Goal: Find specific page/section: Find specific page/section

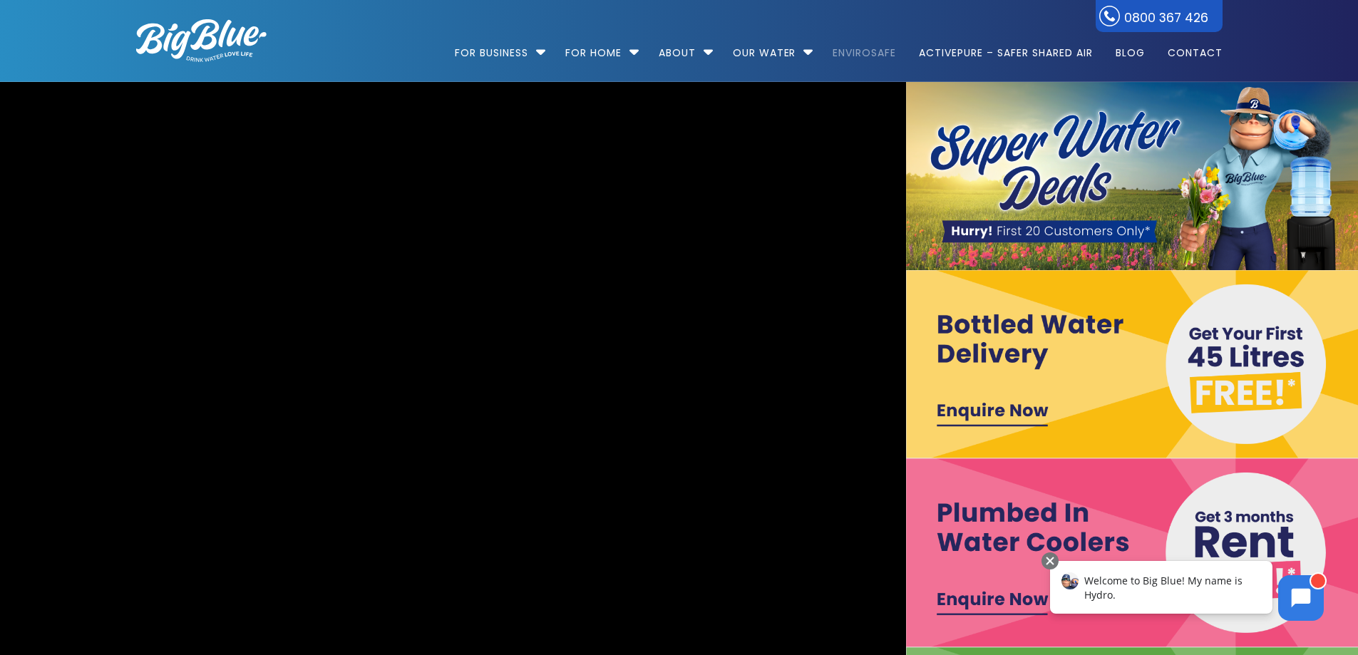
click at [867, 53] on link "EnviroSafe" at bounding box center [863, 46] width 83 height 92
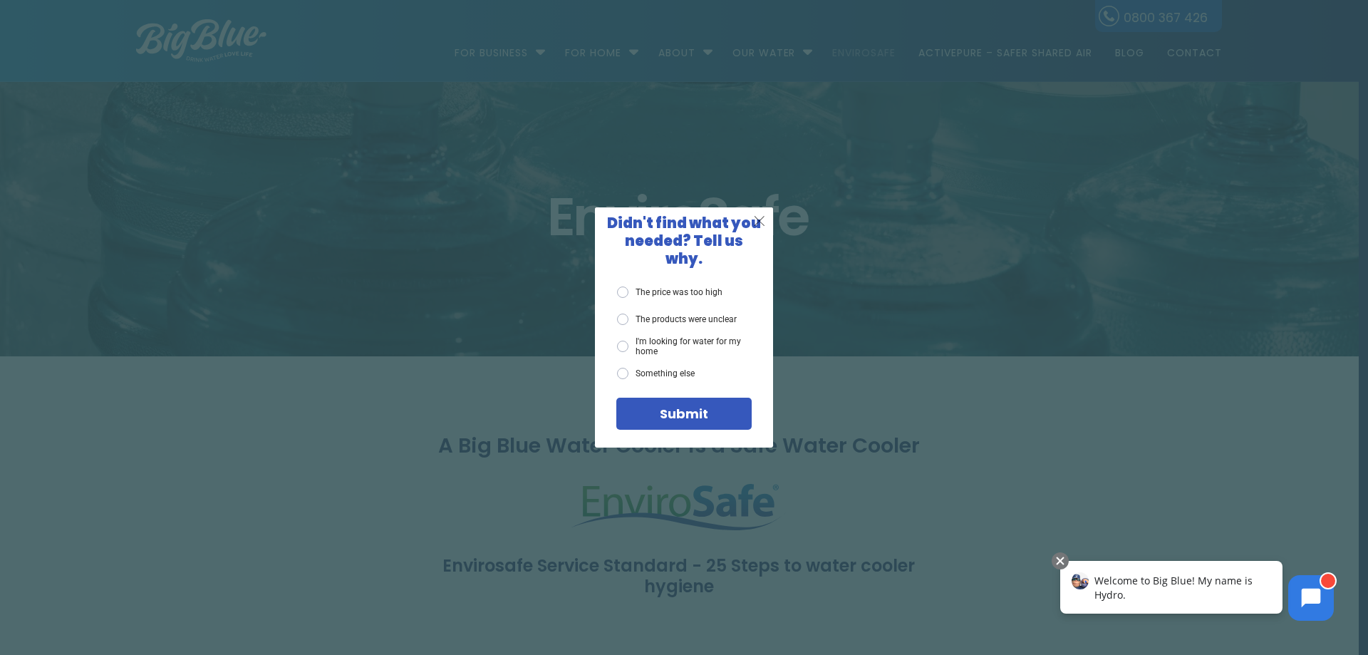
click at [763, 225] on span "X" at bounding box center [759, 221] width 13 height 18
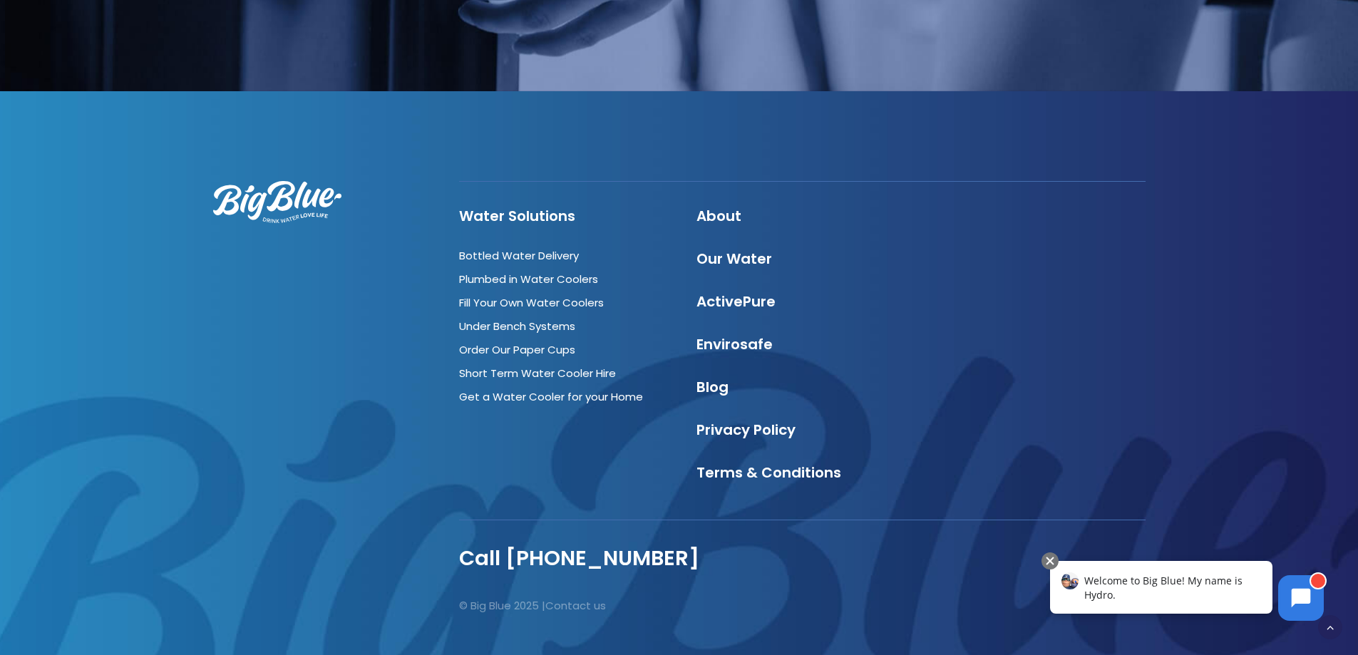
scroll to position [3888, 0]
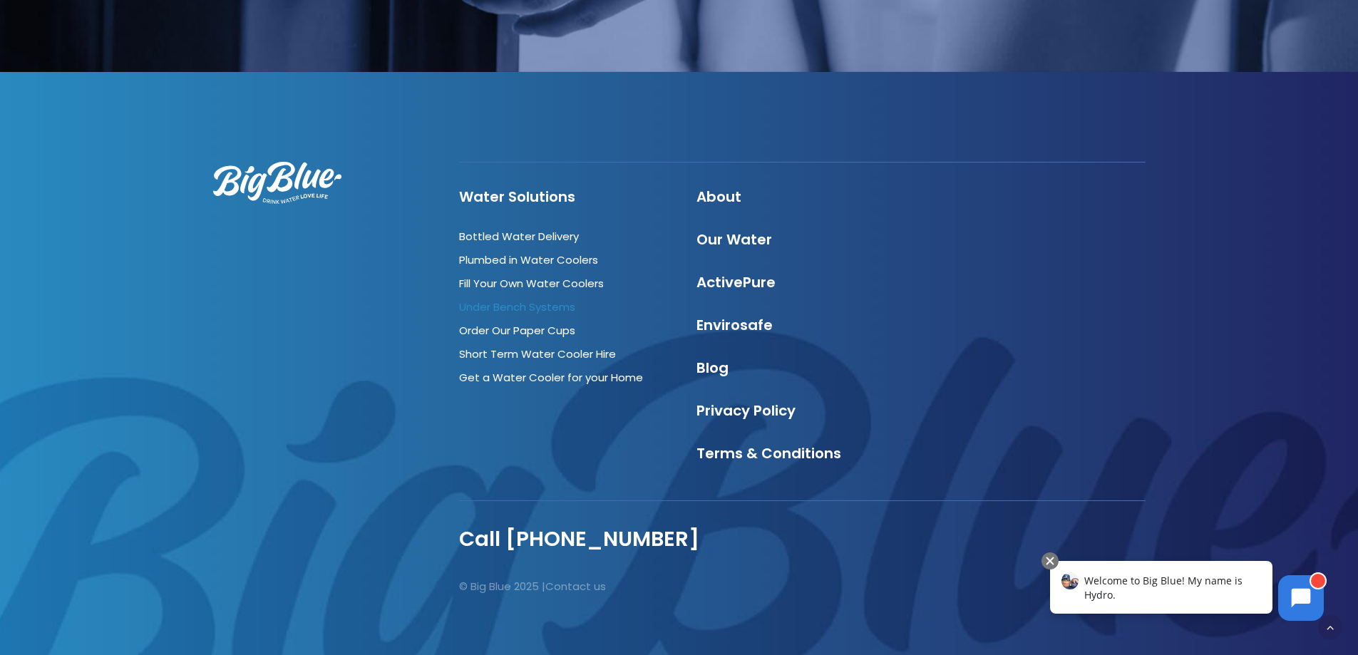
click at [483, 299] on link "Under Bench Systems" at bounding box center [517, 306] width 116 height 15
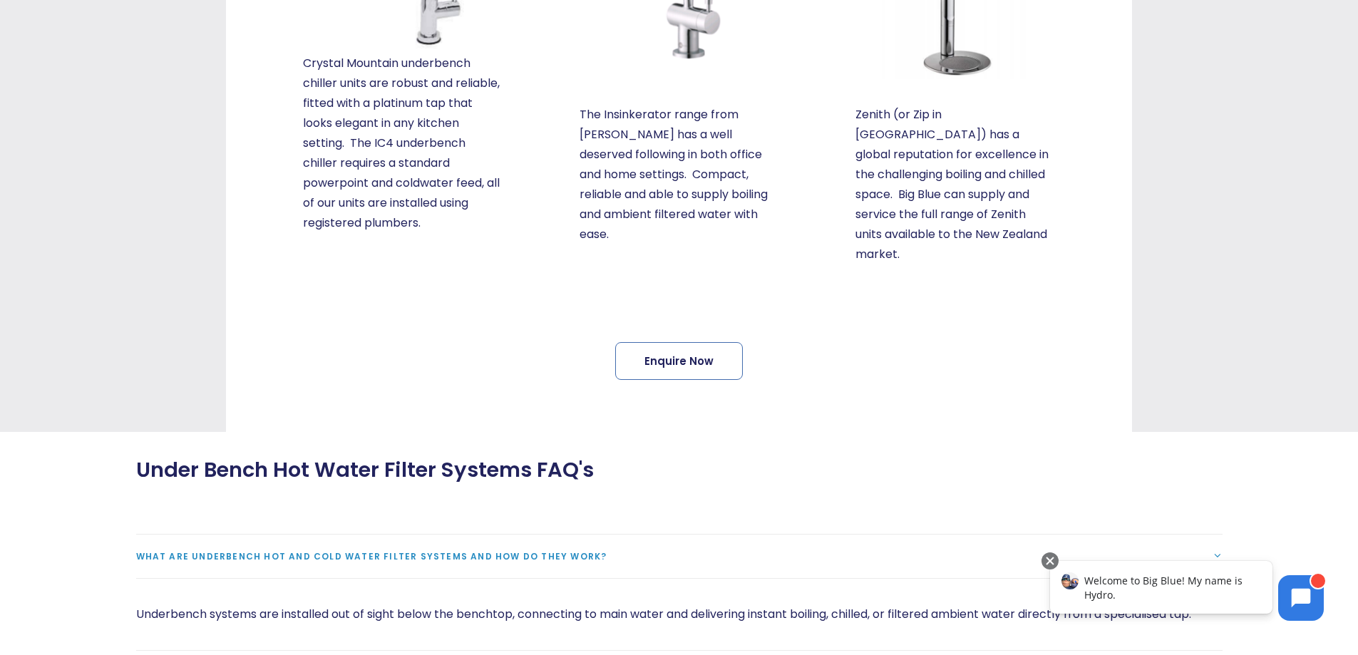
scroll to position [998, 0]
